Goal: Find specific page/section: Find specific page/section

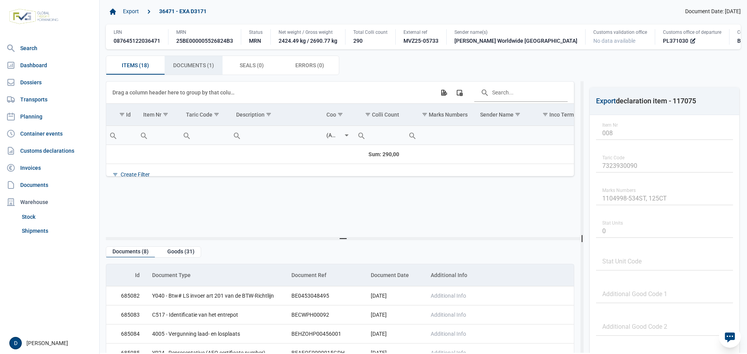
click at [192, 65] on span "Documents (1) Documents (1)" at bounding box center [193, 65] width 41 height 9
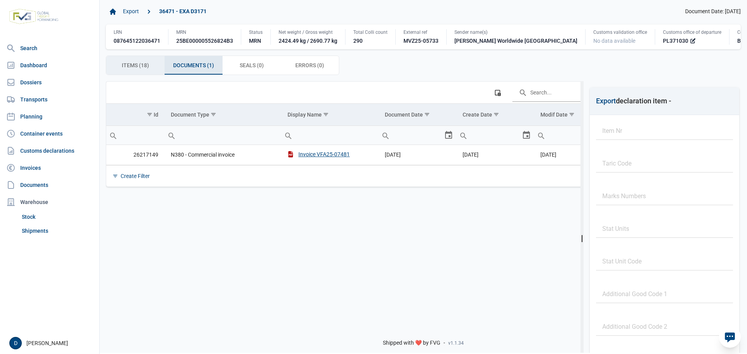
click at [121, 57] on div "Items (18) Items (18)" at bounding box center [135, 65] width 58 height 19
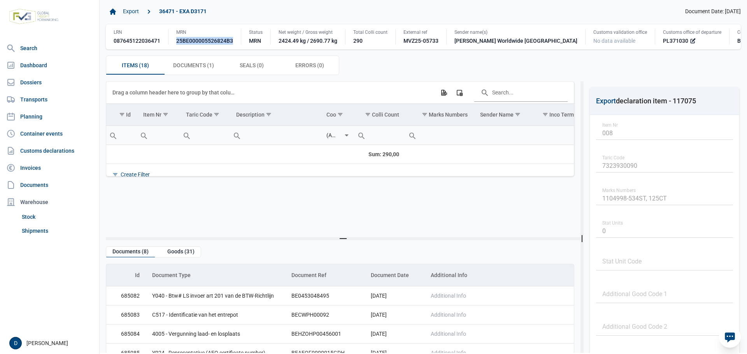
drag, startPoint x: 176, startPoint y: 42, endPoint x: 233, endPoint y: 37, distance: 57.0
click at [233, 37] on div "MRN 25BE000005526824B3" at bounding box center [204, 37] width 73 height 16
